Goal: Check status: Check status

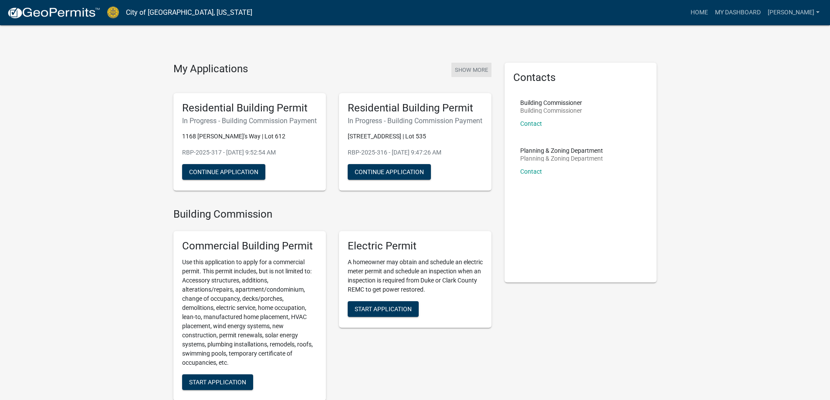
click at [469, 71] on button "Show More" at bounding box center [471, 70] width 40 height 14
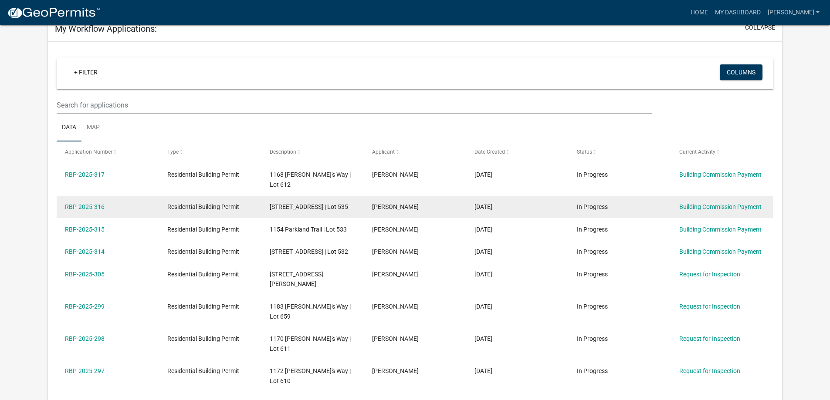
scroll to position [87, 0]
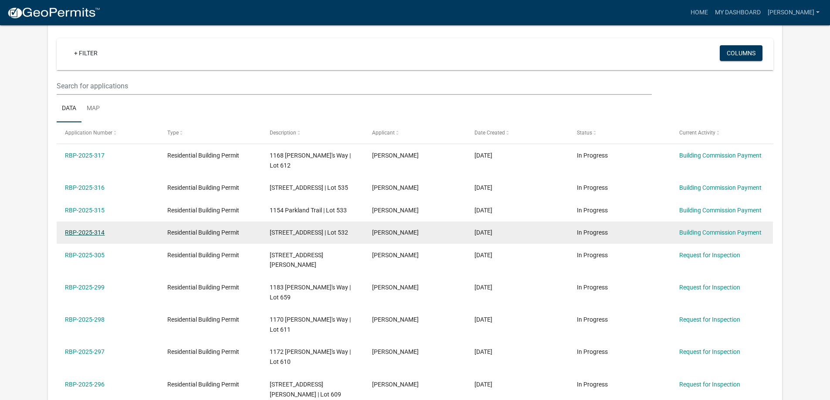
click at [76, 229] on link "RBP-2025-314" at bounding box center [85, 232] width 40 height 7
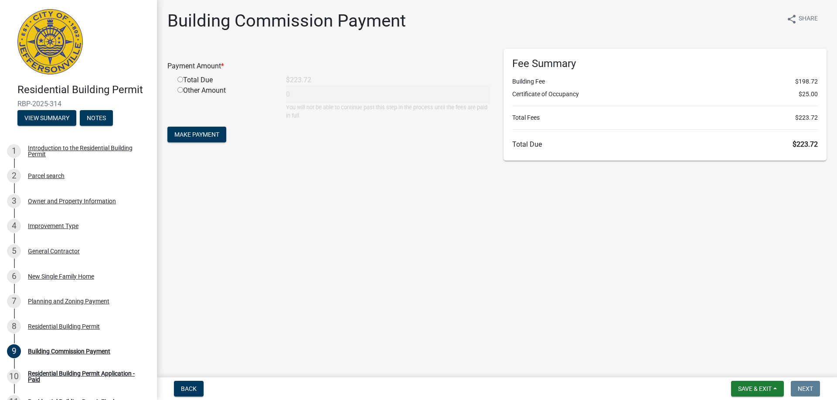
click at [180, 81] on input "radio" at bounding box center [180, 80] width 6 height 6
radio input "true"
type input "223.72"
click at [197, 131] on span "Make Payment" at bounding box center [196, 134] width 45 height 7
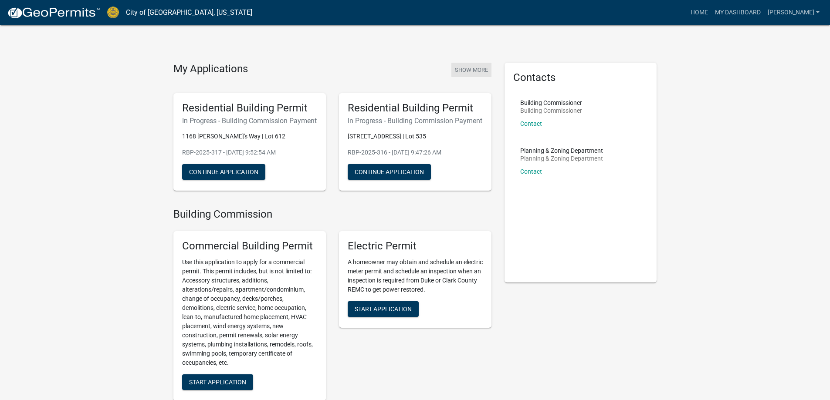
click at [465, 69] on button "Show More" at bounding box center [471, 70] width 40 height 14
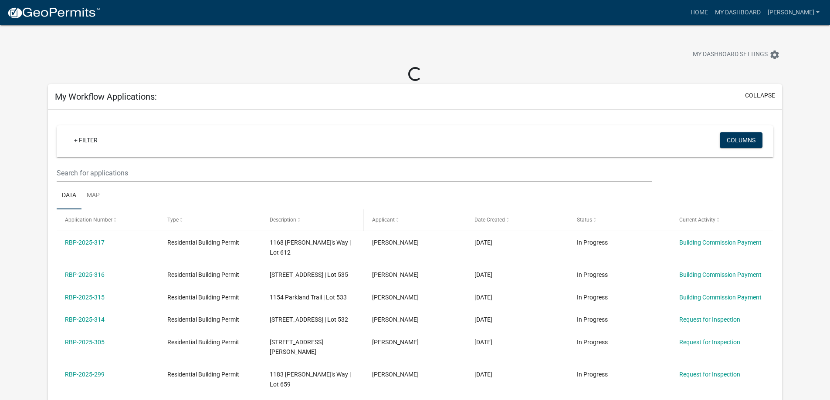
scroll to position [44, 0]
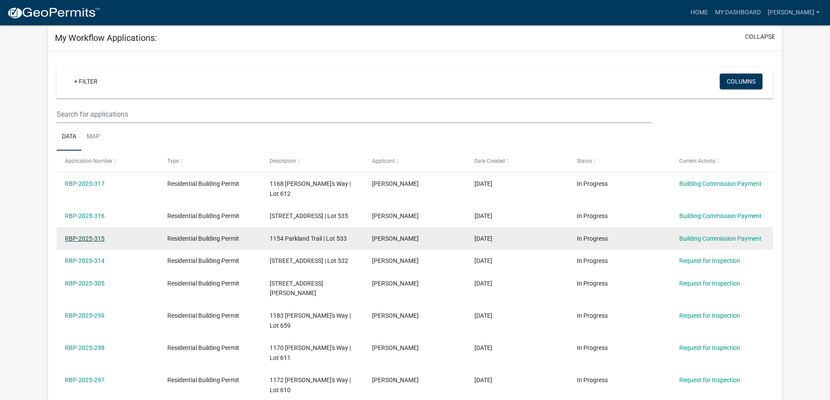
click at [92, 235] on link "RBP-2025-315" at bounding box center [85, 238] width 40 height 7
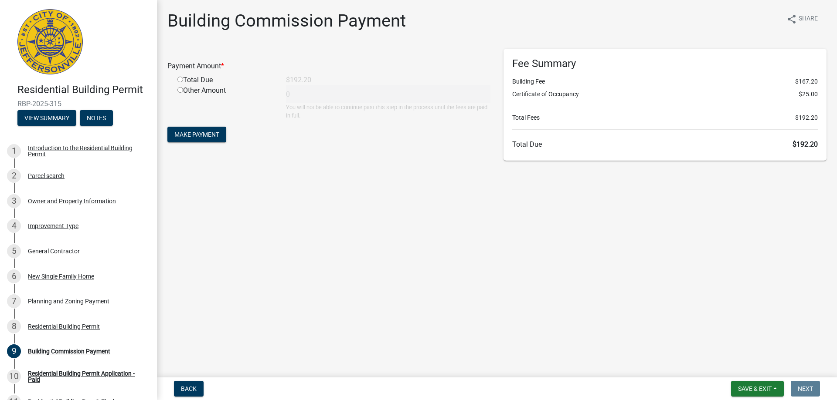
drag, startPoint x: 180, startPoint y: 80, endPoint x: 193, endPoint y: 114, distance: 36.6
click at [180, 81] on input "radio" at bounding box center [180, 80] width 6 height 6
radio input "true"
type input "192.2"
click at [203, 136] on span "Make Payment" at bounding box center [196, 134] width 45 height 7
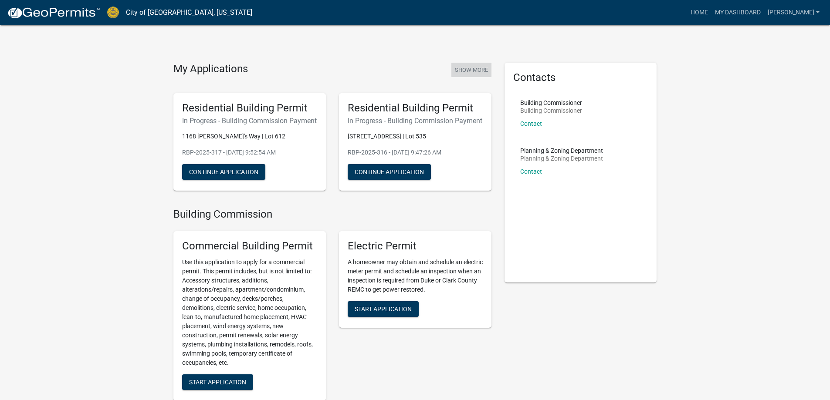
click at [470, 69] on button "Show More" at bounding box center [471, 70] width 40 height 14
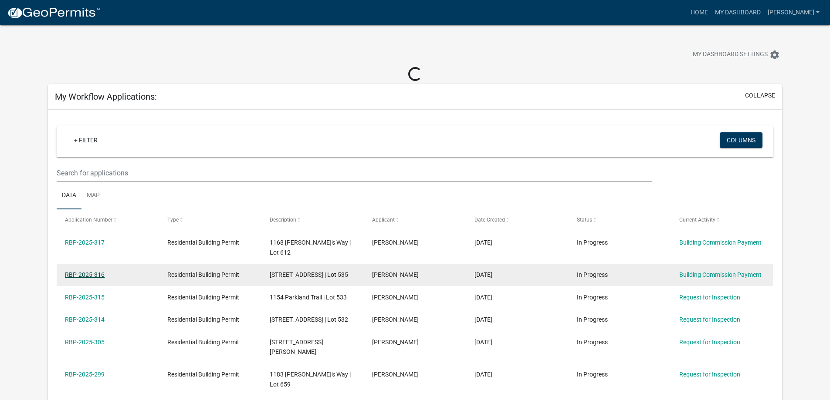
click at [98, 271] on link "RBP-2025-316" at bounding box center [85, 274] width 40 height 7
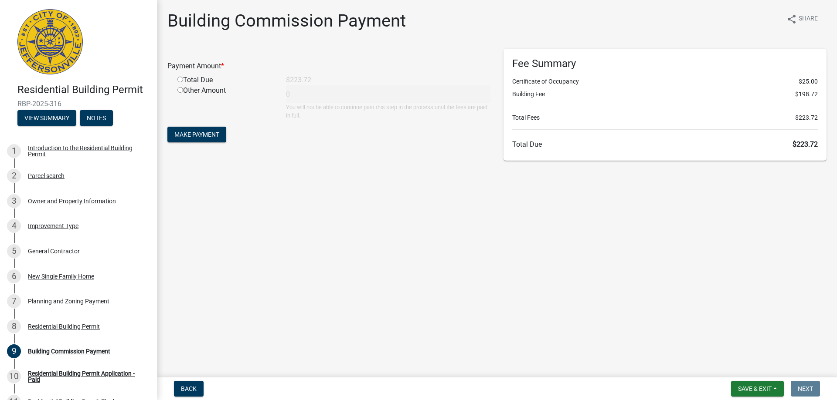
click at [180, 78] on input "radio" at bounding box center [180, 80] width 6 height 6
radio input "true"
type input "223.72"
click at [202, 136] on span "Make Payment" at bounding box center [196, 134] width 45 height 7
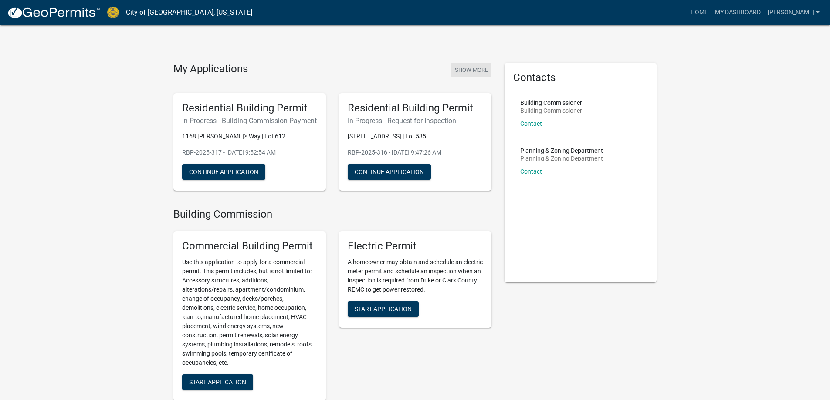
click at [465, 66] on button "Show More" at bounding box center [471, 70] width 40 height 14
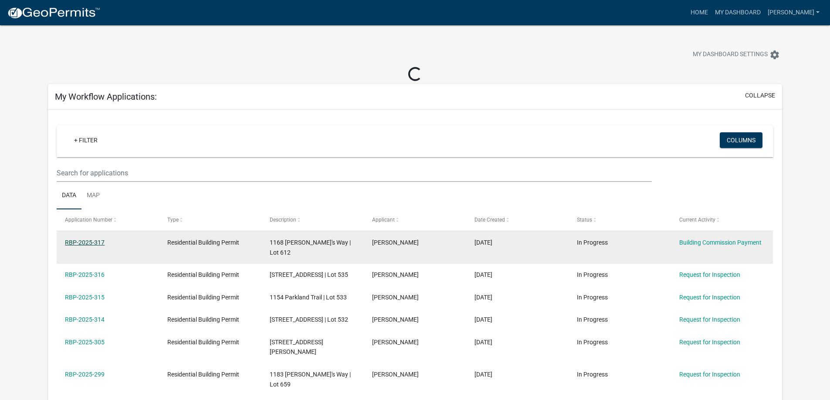
click at [85, 241] on link "RBP-2025-317" at bounding box center [85, 242] width 40 height 7
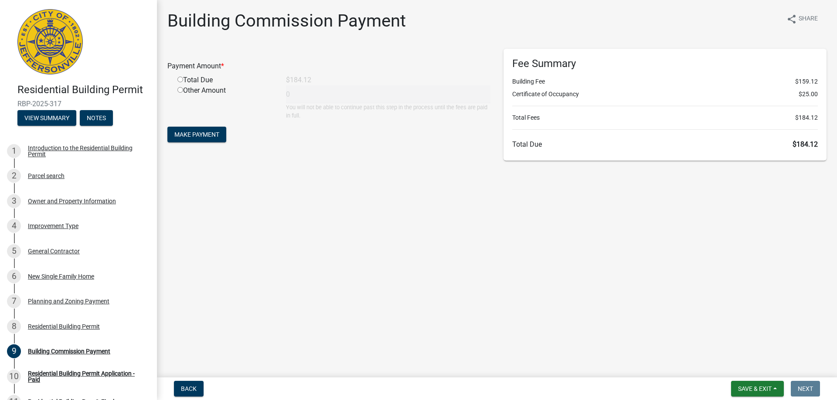
click at [186, 81] on div "Total Due" at bounding box center [225, 80] width 108 height 10
click at [181, 81] on input "radio" at bounding box center [180, 80] width 6 height 6
radio input "true"
type input "184.12"
click at [200, 135] on span "Make Payment" at bounding box center [196, 134] width 45 height 7
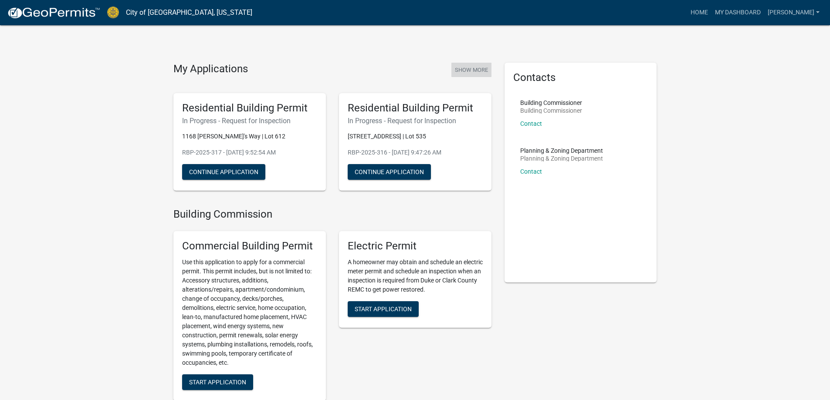
click at [486, 67] on button "Show More" at bounding box center [471, 70] width 40 height 14
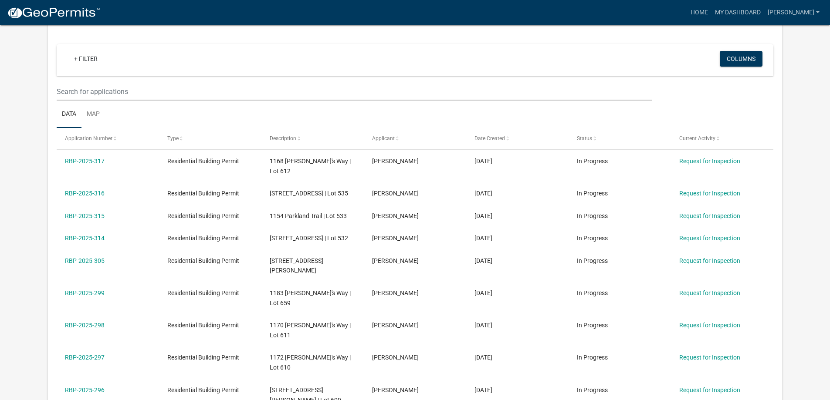
scroll to position [87, 0]
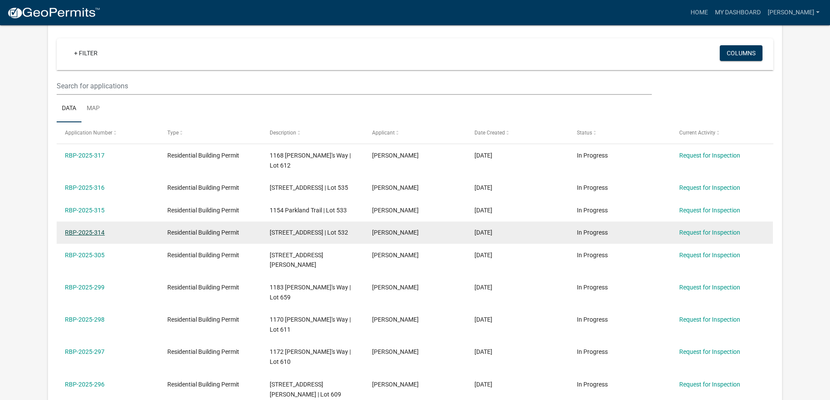
click at [96, 229] on link "RBP-2025-314" at bounding box center [85, 232] width 40 height 7
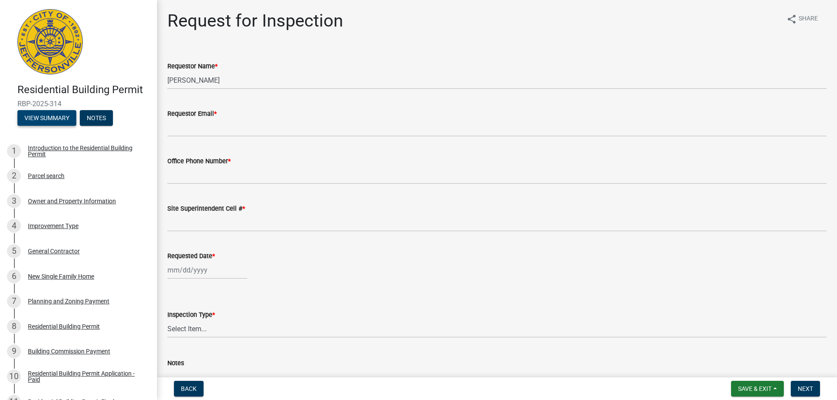
click at [60, 122] on button "View Summary" at bounding box center [46, 118] width 59 height 16
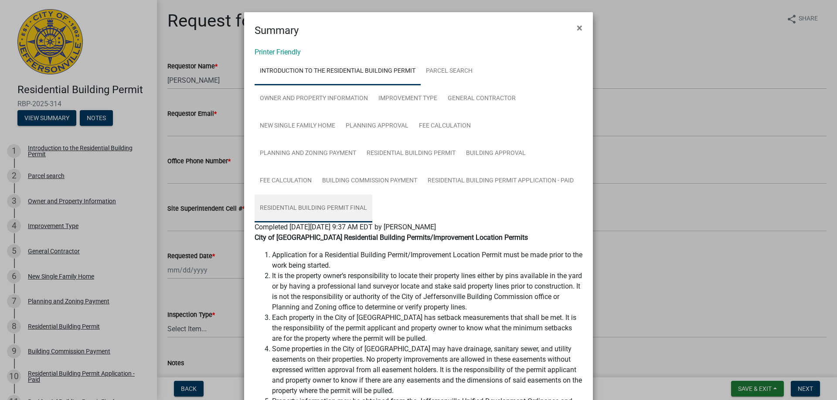
click at [322, 208] on link "Residential Building Permit Final" at bounding box center [313, 209] width 118 height 28
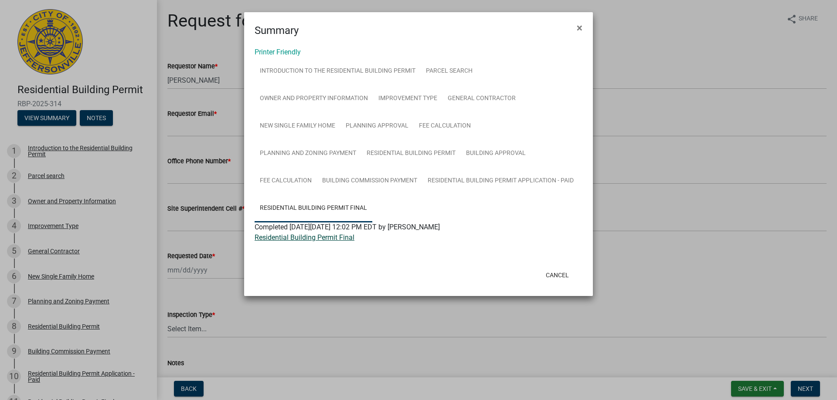
click at [312, 240] on link "Residential Building Permit Final" at bounding box center [304, 238] width 100 height 8
click at [576, 26] on span "×" at bounding box center [579, 28] width 6 height 12
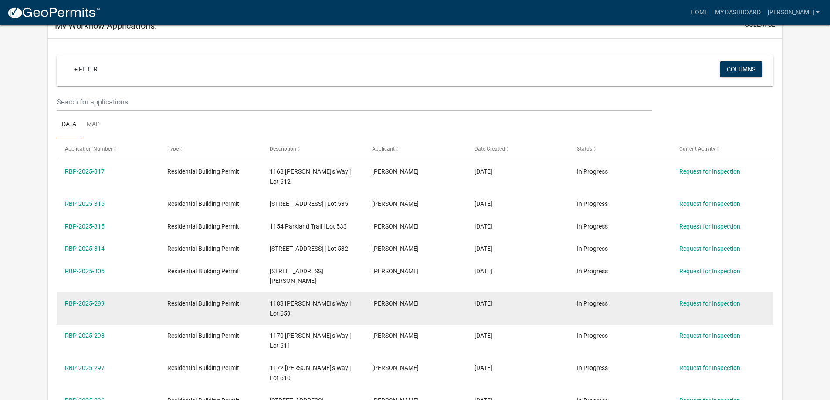
scroll to position [87, 0]
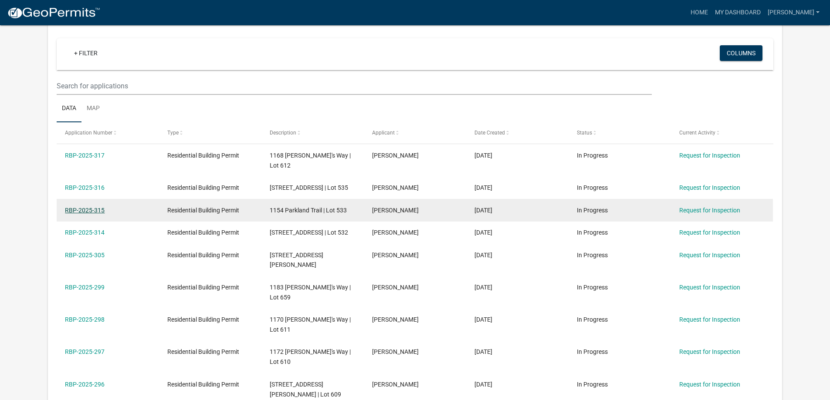
click at [89, 207] on link "RBP-2025-315" at bounding box center [85, 210] width 40 height 7
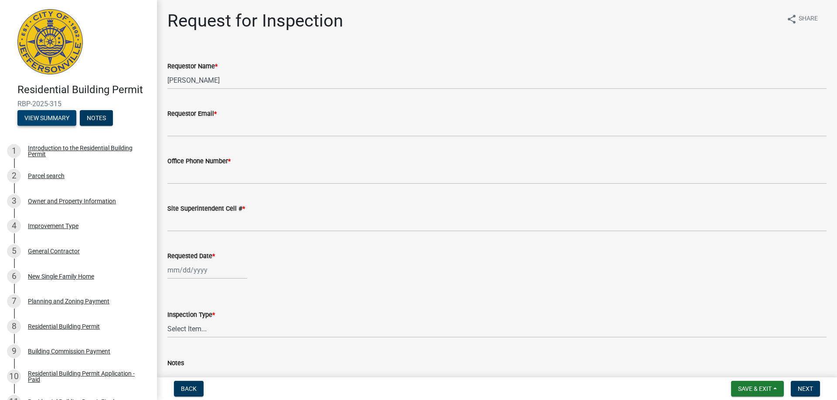
click at [45, 117] on button "View Summary" at bounding box center [46, 118] width 59 height 16
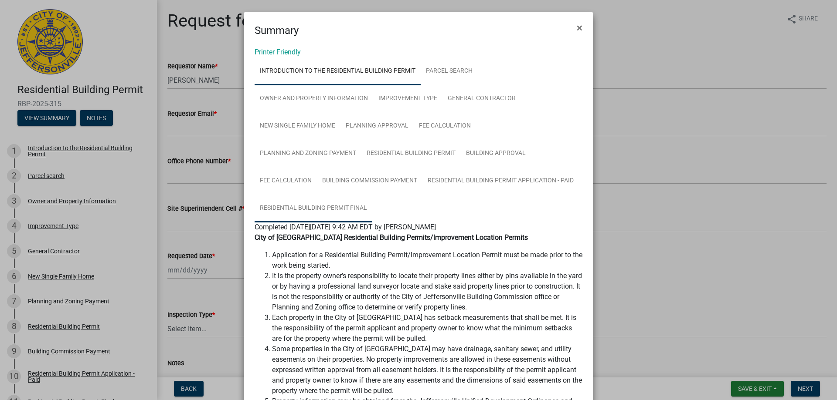
click at [339, 204] on link "Residential Building Permit Final" at bounding box center [313, 209] width 118 height 28
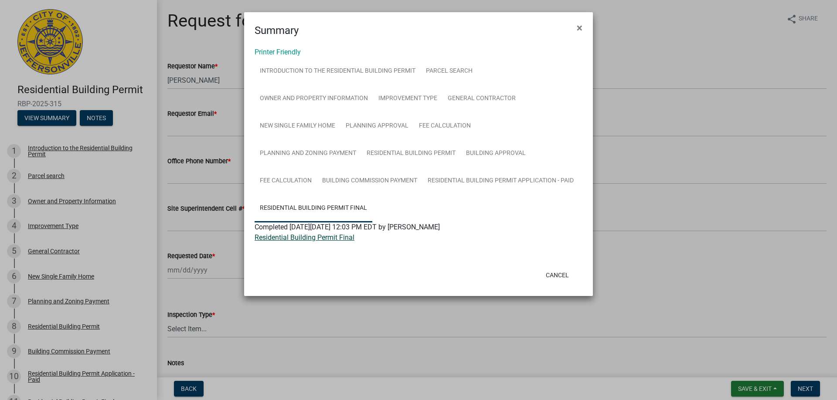
click at [308, 236] on link "Residential Building Permit Final" at bounding box center [304, 238] width 100 height 8
click at [578, 27] on span "×" at bounding box center [579, 28] width 6 height 12
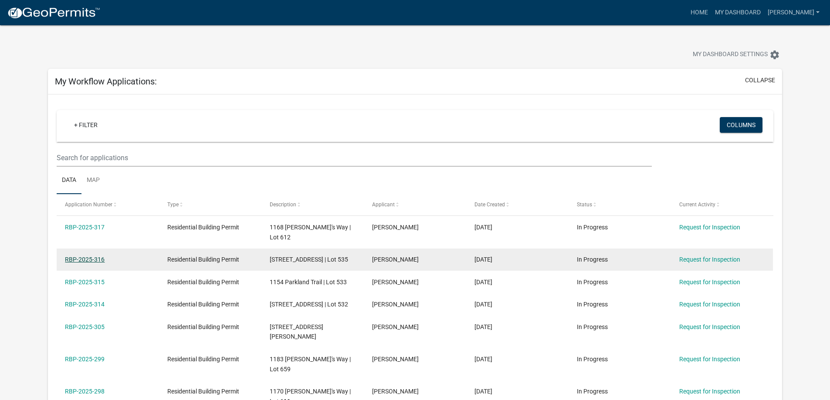
click at [78, 256] on link "RBP-2025-316" at bounding box center [85, 259] width 40 height 7
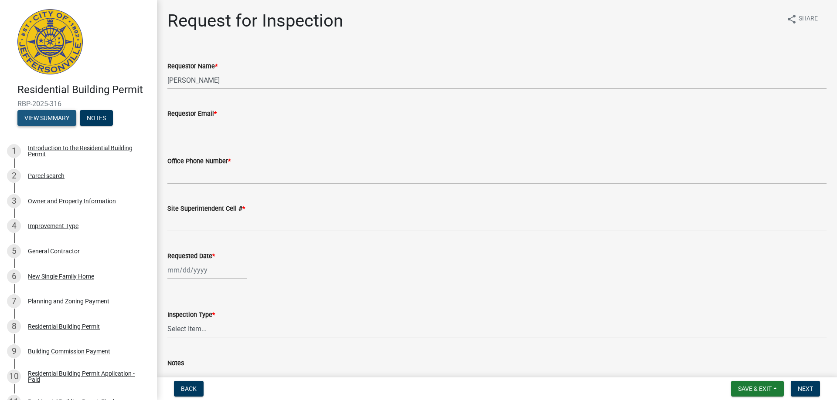
click at [38, 121] on button "View Summary" at bounding box center [46, 118] width 59 height 16
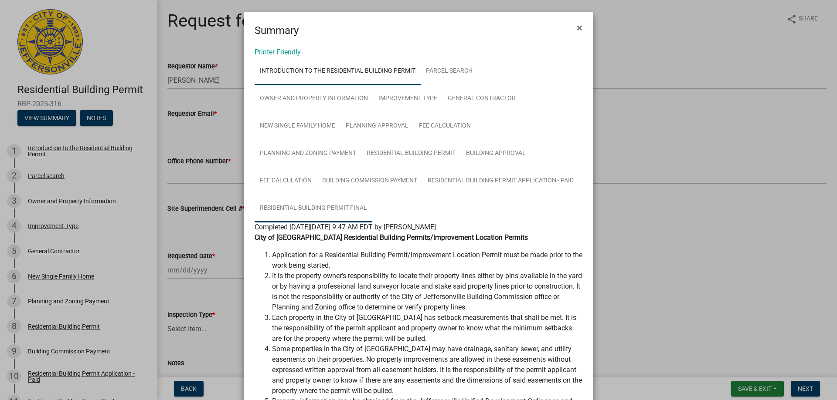
drag, startPoint x: 318, startPoint y: 208, endPoint x: 336, endPoint y: 217, distance: 19.7
click at [319, 209] on link "Residential Building Permit Final" at bounding box center [313, 209] width 118 height 28
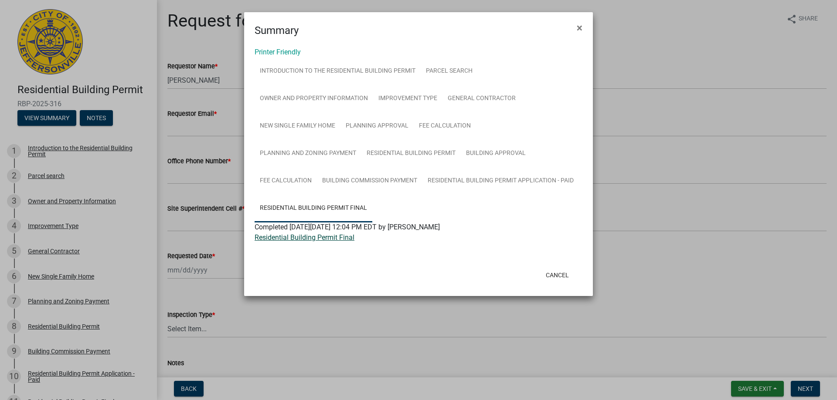
click at [322, 237] on link "Residential Building Permit Final" at bounding box center [304, 238] width 100 height 8
click at [580, 25] on span "×" at bounding box center [579, 28] width 6 height 12
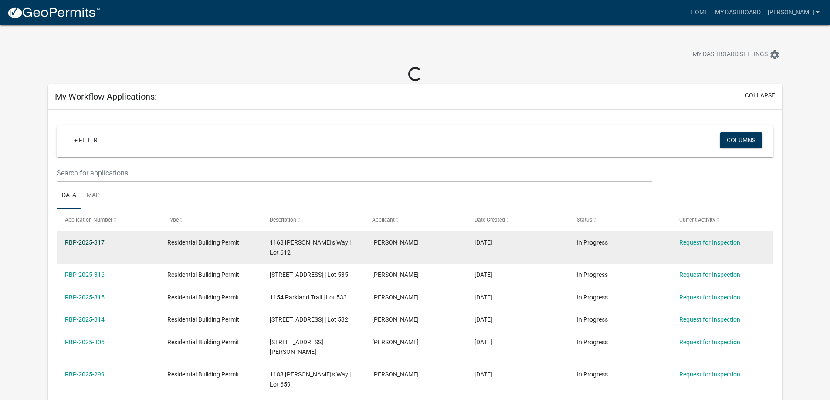
click at [80, 244] on link "RBP-2025-317" at bounding box center [85, 242] width 40 height 7
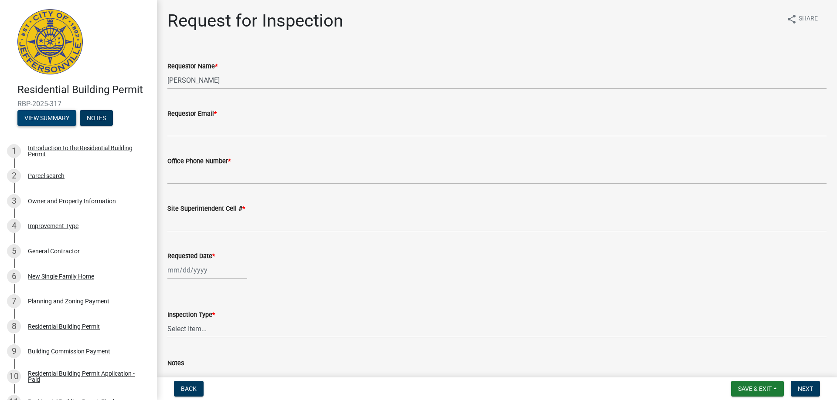
click at [44, 120] on button "View Summary" at bounding box center [46, 118] width 59 height 16
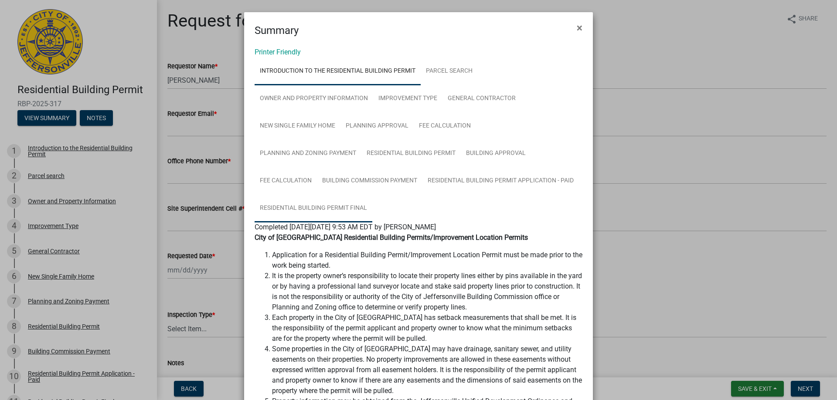
click at [323, 207] on link "Residential Building Permit Final" at bounding box center [313, 209] width 118 height 28
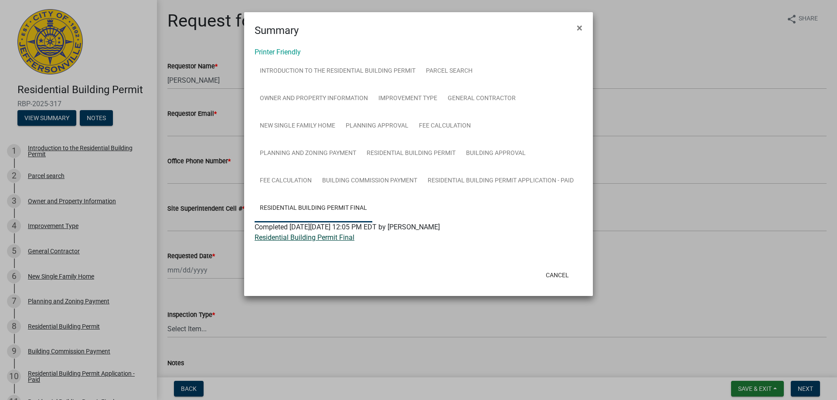
click at [307, 237] on link "Residential Building Permit Final" at bounding box center [304, 238] width 100 height 8
click at [577, 28] on span "×" at bounding box center [579, 28] width 6 height 12
